Goal: Navigation & Orientation: Find specific page/section

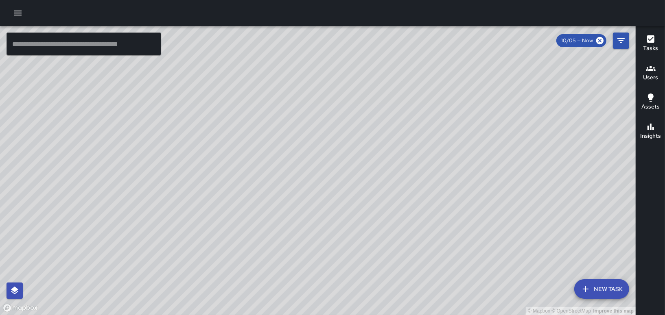
click at [15, 15] on icon "button" at bounding box center [17, 13] width 7 height 5
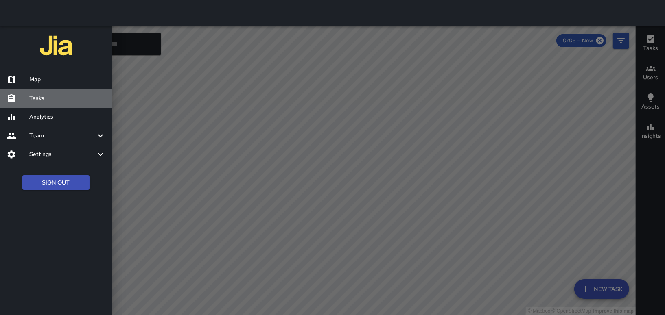
click at [37, 97] on h6 "Tasks" at bounding box center [67, 98] width 76 height 9
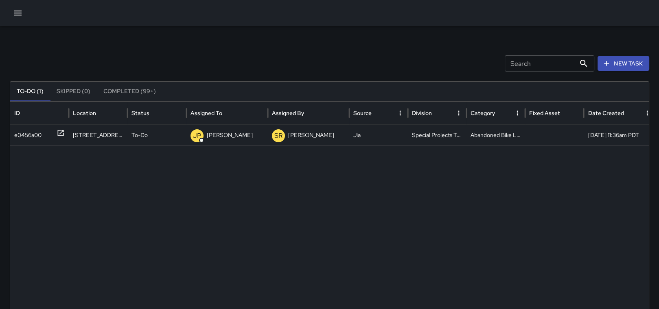
click at [18, 15] on icon "button" at bounding box center [18, 13] width 10 height 10
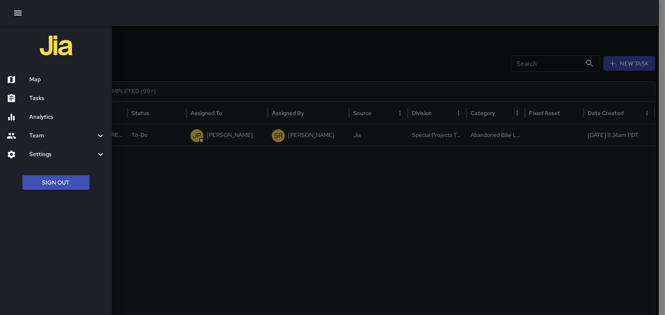
click at [36, 81] on h6 "Map" at bounding box center [67, 79] width 76 height 9
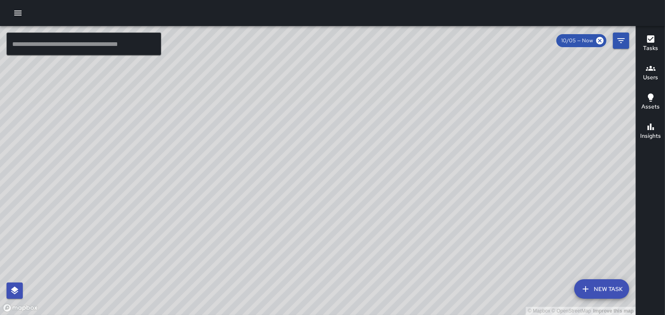
drag, startPoint x: 428, startPoint y: 104, endPoint x: 437, endPoint y: 183, distance: 79.1
click at [437, 183] on div "© Mapbox © OpenStreetMap Improve this map" at bounding box center [318, 170] width 636 height 289
drag, startPoint x: 223, startPoint y: 236, endPoint x: 221, endPoint y: 137, distance: 99.3
click at [221, 137] on div "© Mapbox © OpenStreetMap Improve this map" at bounding box center [318, 170] width 636 height 289
click at [15, 12] on icon "button" at bounding box center [18, 13] width 10 height 10
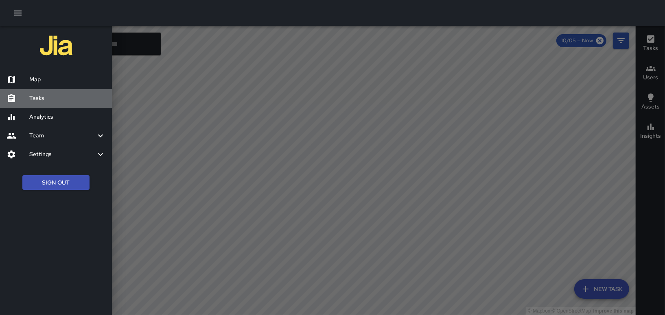
click at [34, 99] on h6 "Tasks" at bounding box center [67, 98] width 76 height 9
